Goal: Complete application form

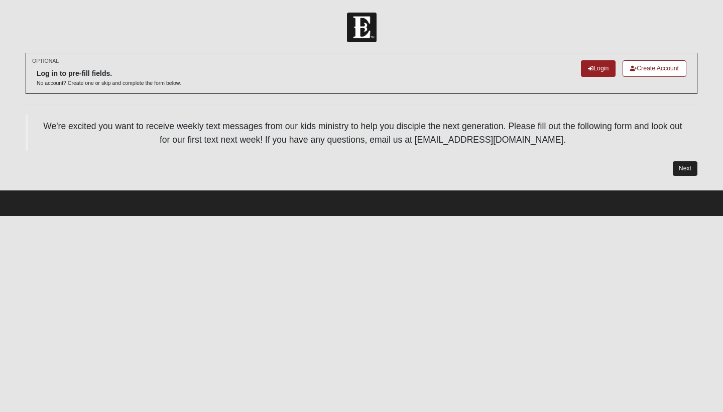
click at [693, 168] on link "Next" at bounding box center [685, 168] width 25 height 15
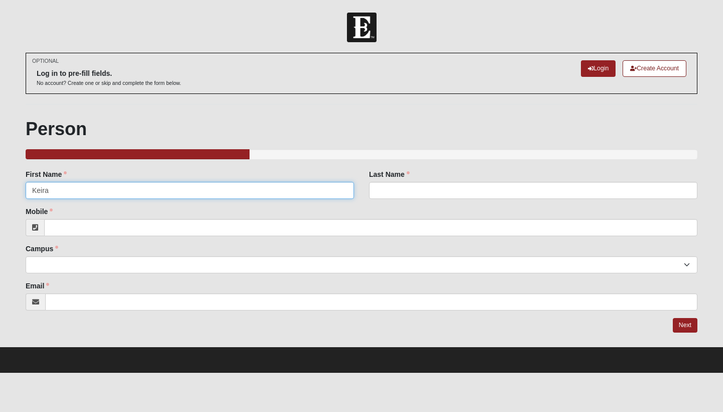
type input "Keira"
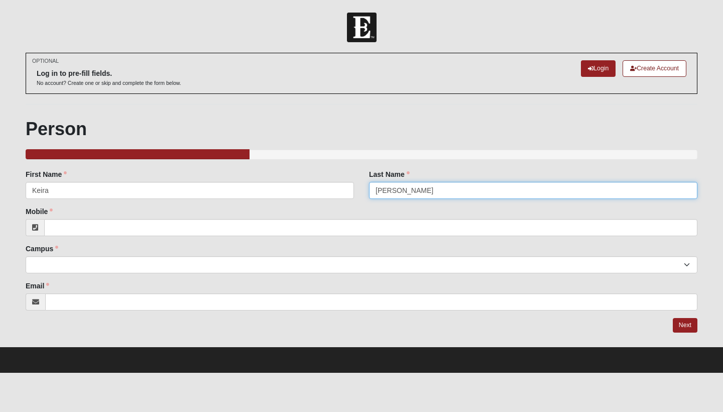
type input "Eirich"
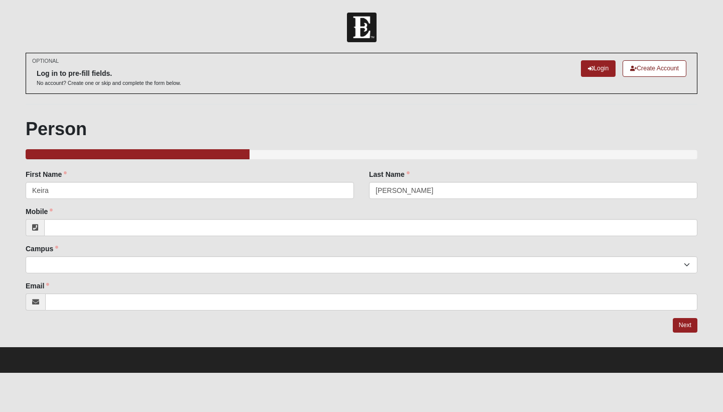
click at [413, 240] on div "Family Member to Register First Name Keira First Name is required. Last Name Ei…" at bounding box center [362, 239] width 672 height 141
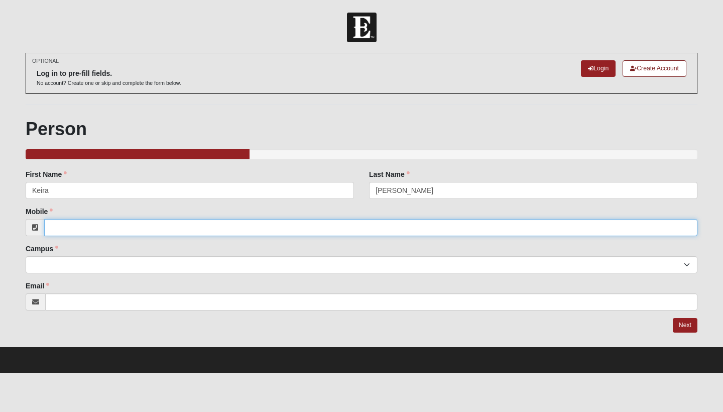
click at [413, 231] on input "Mobile" at bounding box center [370, 227] width 653 height 17
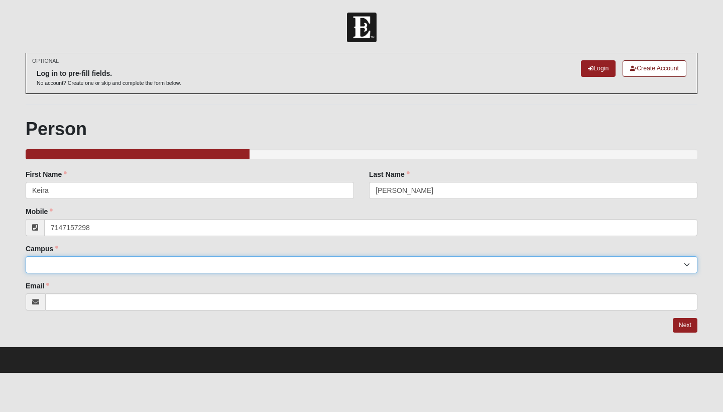
type input "(714) 715-7298"
select select "3"
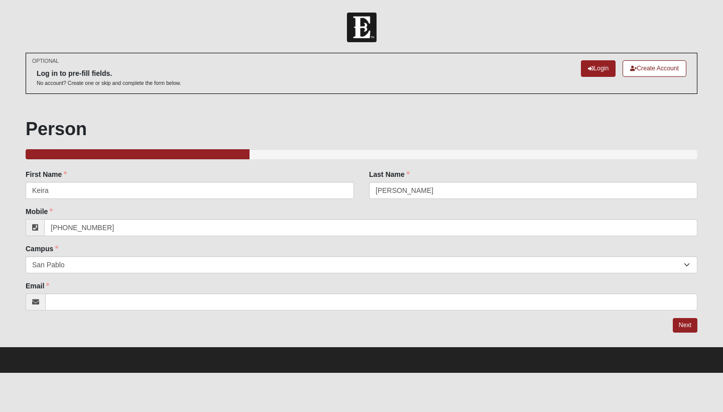
click at [169, 311] on div "OPTIONAL Log in to pre-fill fields. No account? Create one or skip and complete…" at bounding box center [362, 193] width 672 height 280
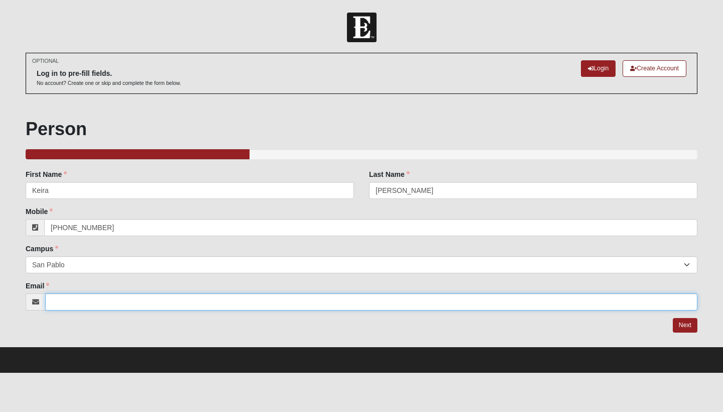
type input "keiraeirich@fountaincity.church"
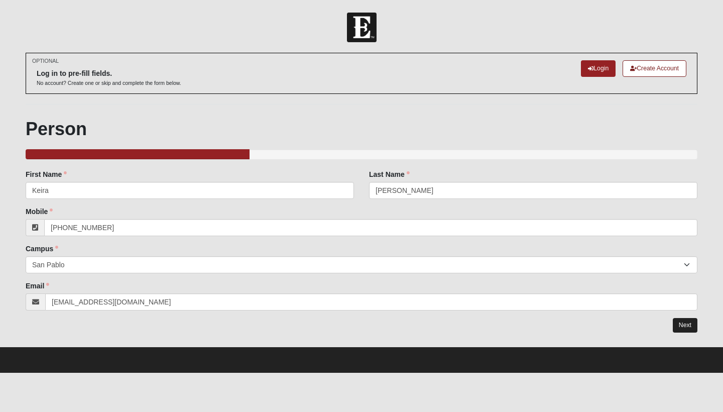
click at [683, 327] on link "Next" at bounding box center [685, 325] width 25 height 15
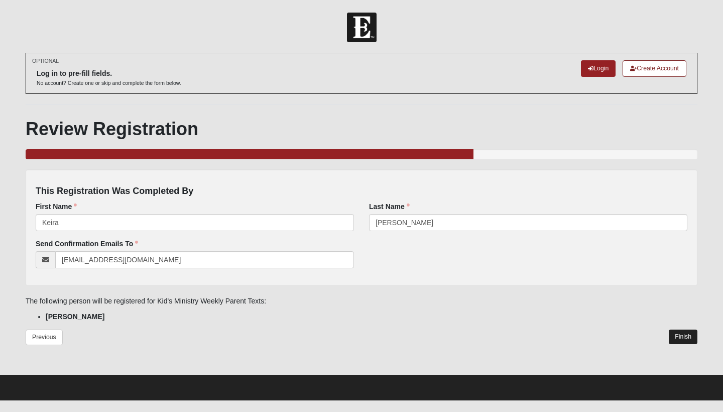
click at [675, 336] on link "Finish" at bounding box center [683, 336] width 29 height 15
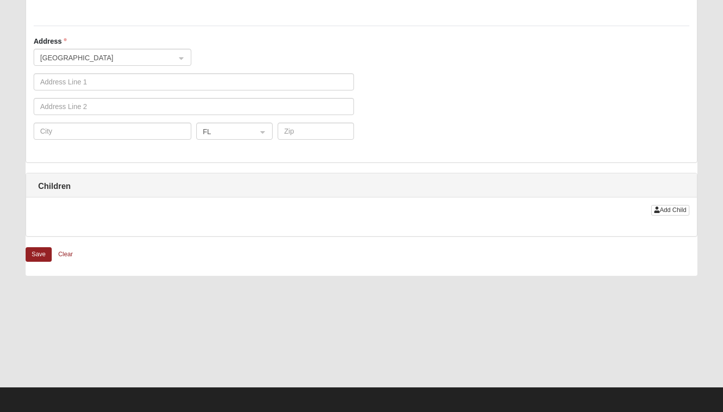
scroll to position [838, 0]
